Goal: Navigation & Orientation: Find specific page/section

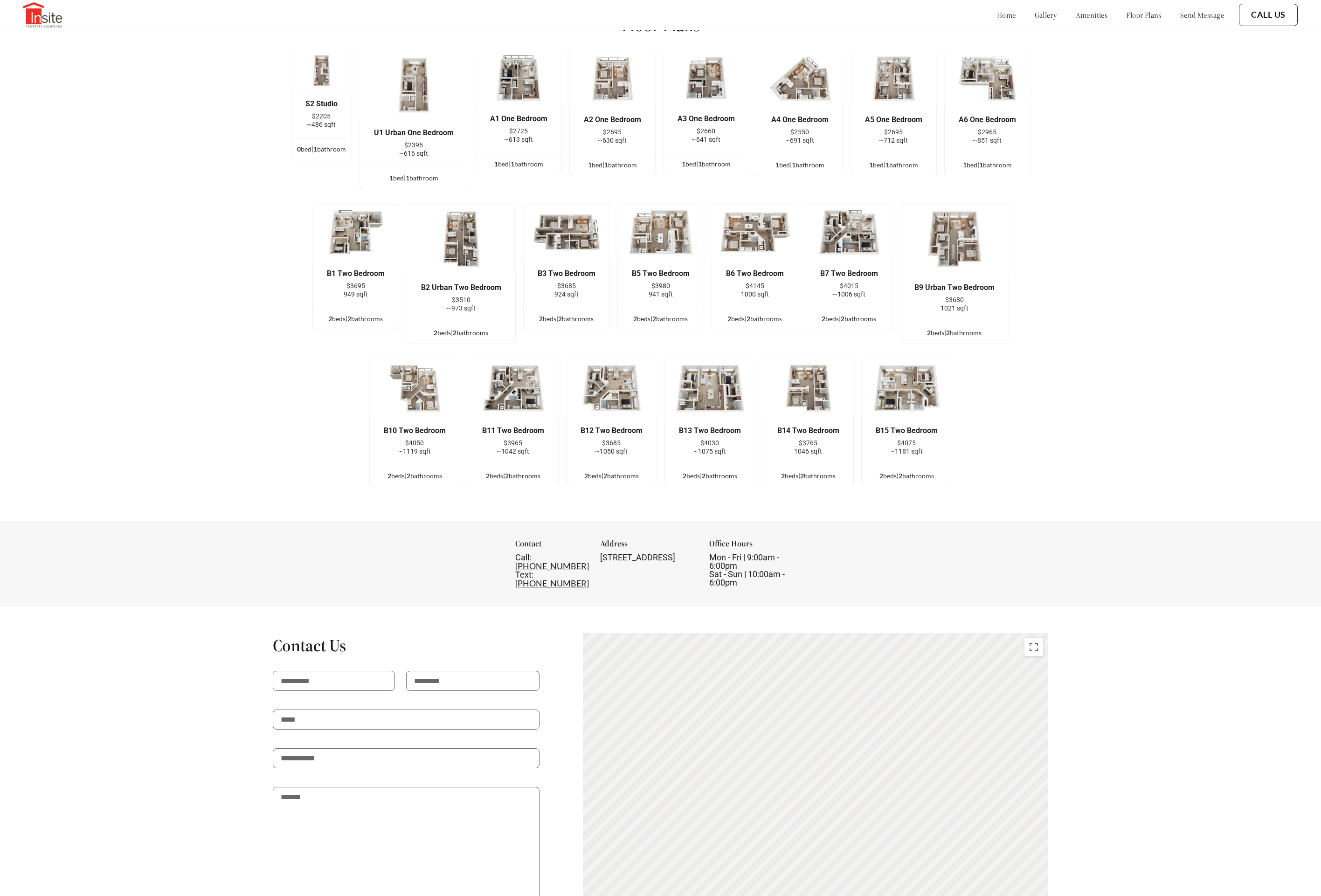
scroll to position [2060, 0]
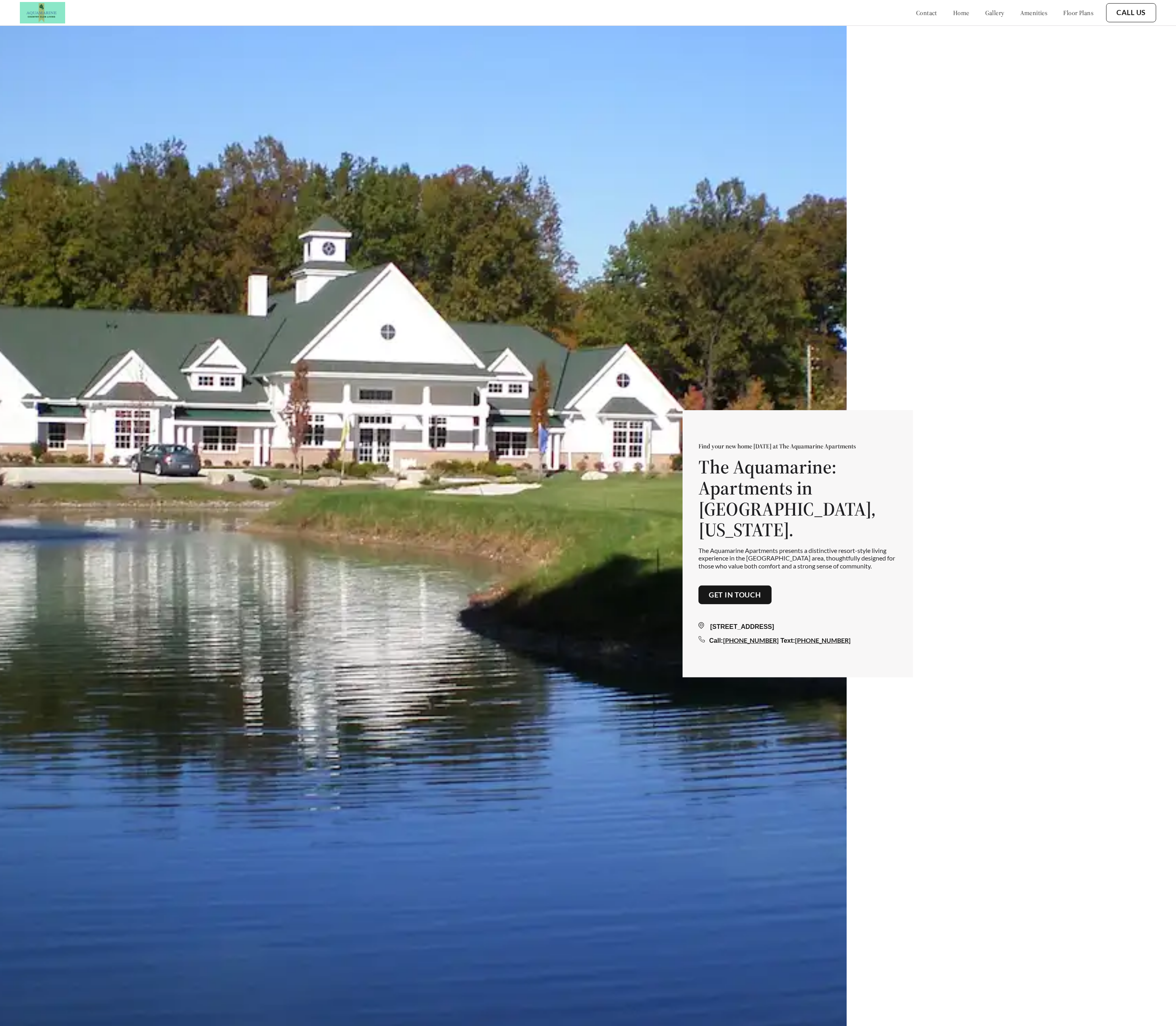
click at [1137, 6] on button "Call Us" at bounding box center [1131, 13] width 50 height 19
click at [1022, 40] on div "Find your new home today at The Aquamarine Apartments The Aquamarine: Apartment…" at bounding box center [588, 525] width 1176 height 1052
click at [902, 17] on div "contact home gallery amenities floor plans" at bounding box center [997, 12] width 193 height 21
click at [916, 15] on link "contact" at bounding box center [927, 12] width 21 height 8
